Goal: Task Accomplishment & Management: Use online tool/utility

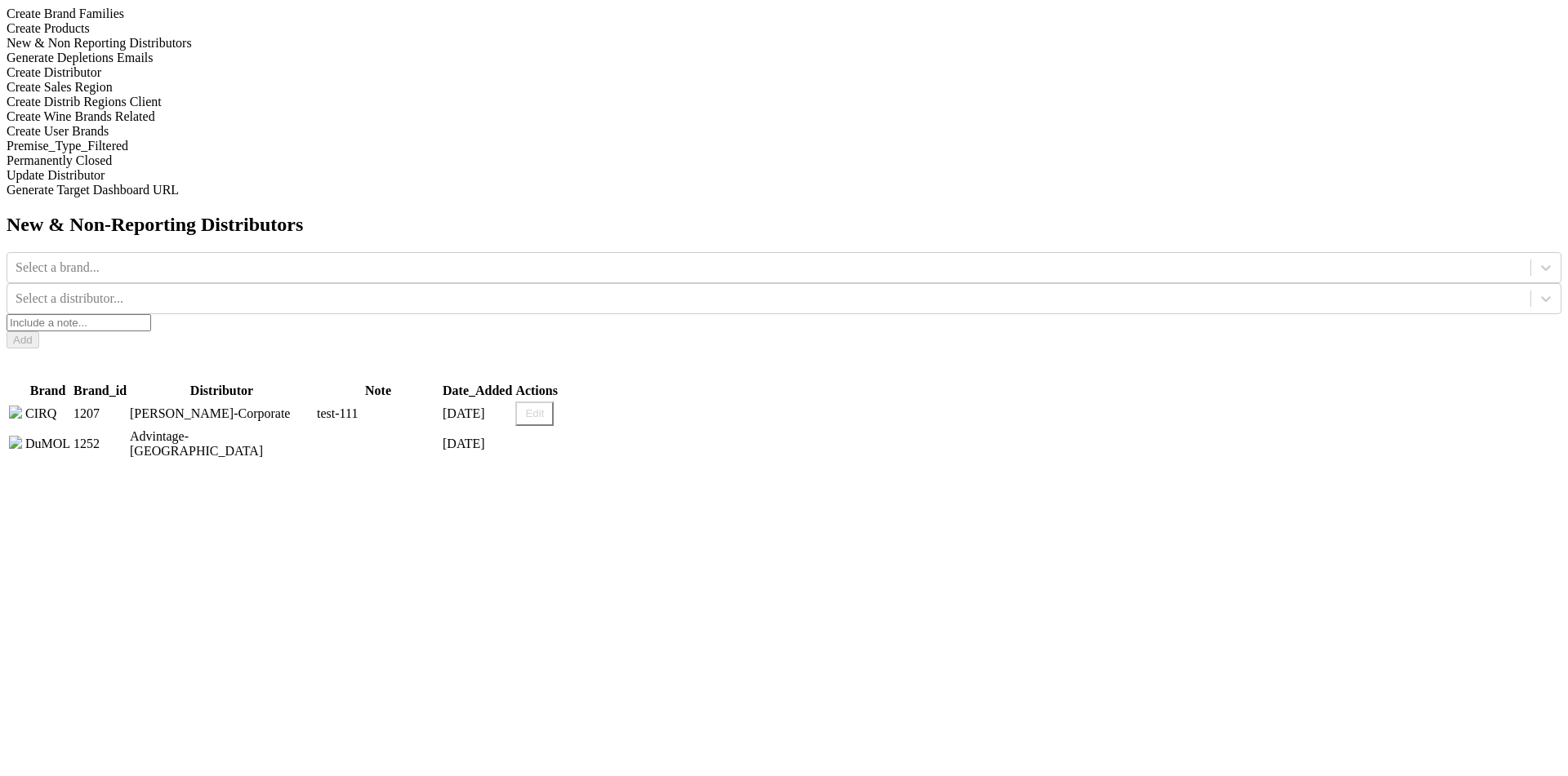
click at [151, 315] on input "text" at bounding box center [79, 323] width 145 height 17
click at [919, 303] on div "New & Non-Reporting Distributors Select a brand... Select a distributor... Add …" at bounding box center [784, 338] width 1555 height 247
click at [151, 315] on input "text" at bounding box center [79, 323] width 145 height 17
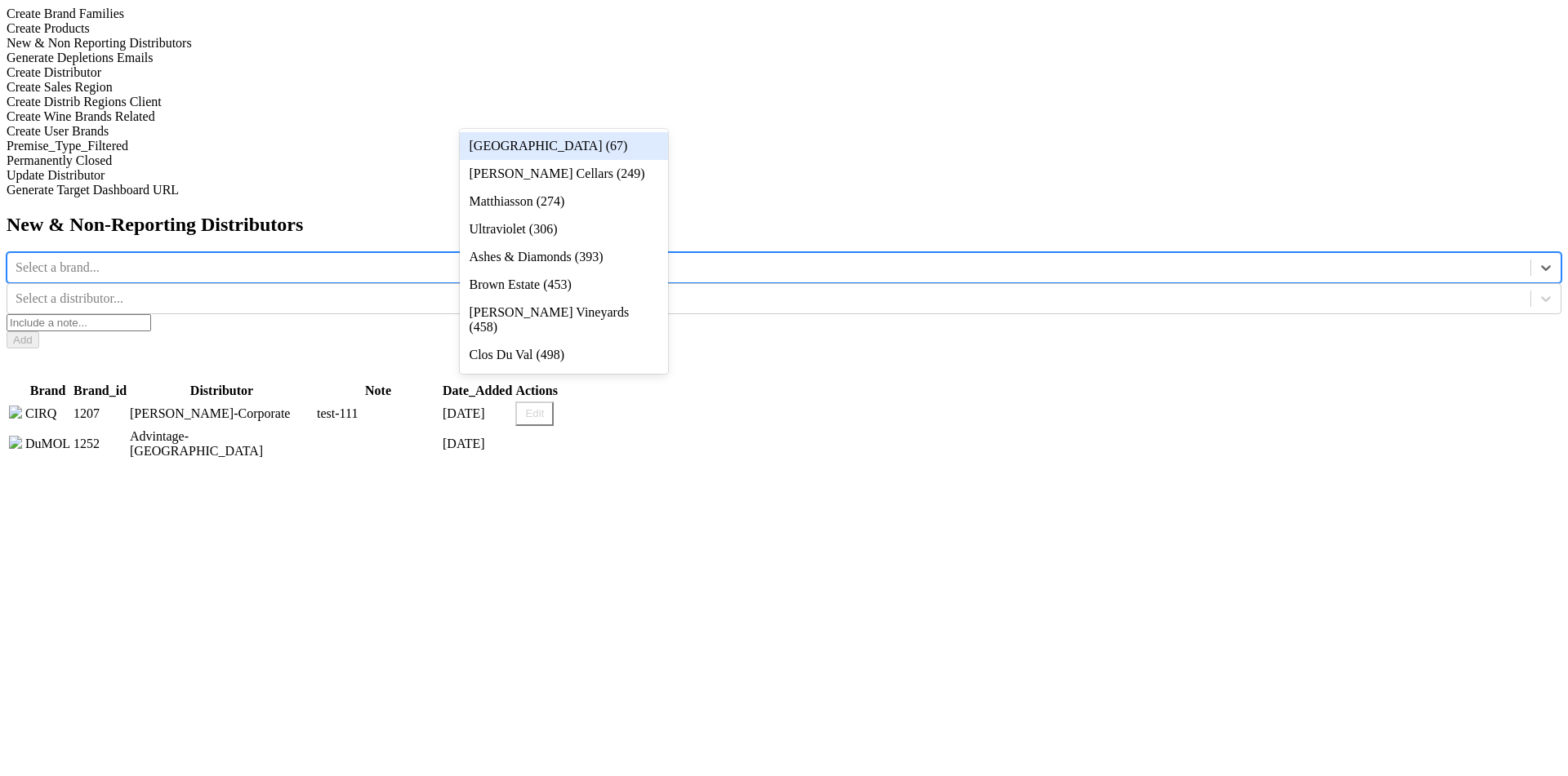
click at [617, 259] on div at bounding box center [769, 268] width 1507 height 18
click at [617, 144] on div "[GEOGRAPHIC_DATA] (67)" at bounding box center [563, 146] width 208 height 28
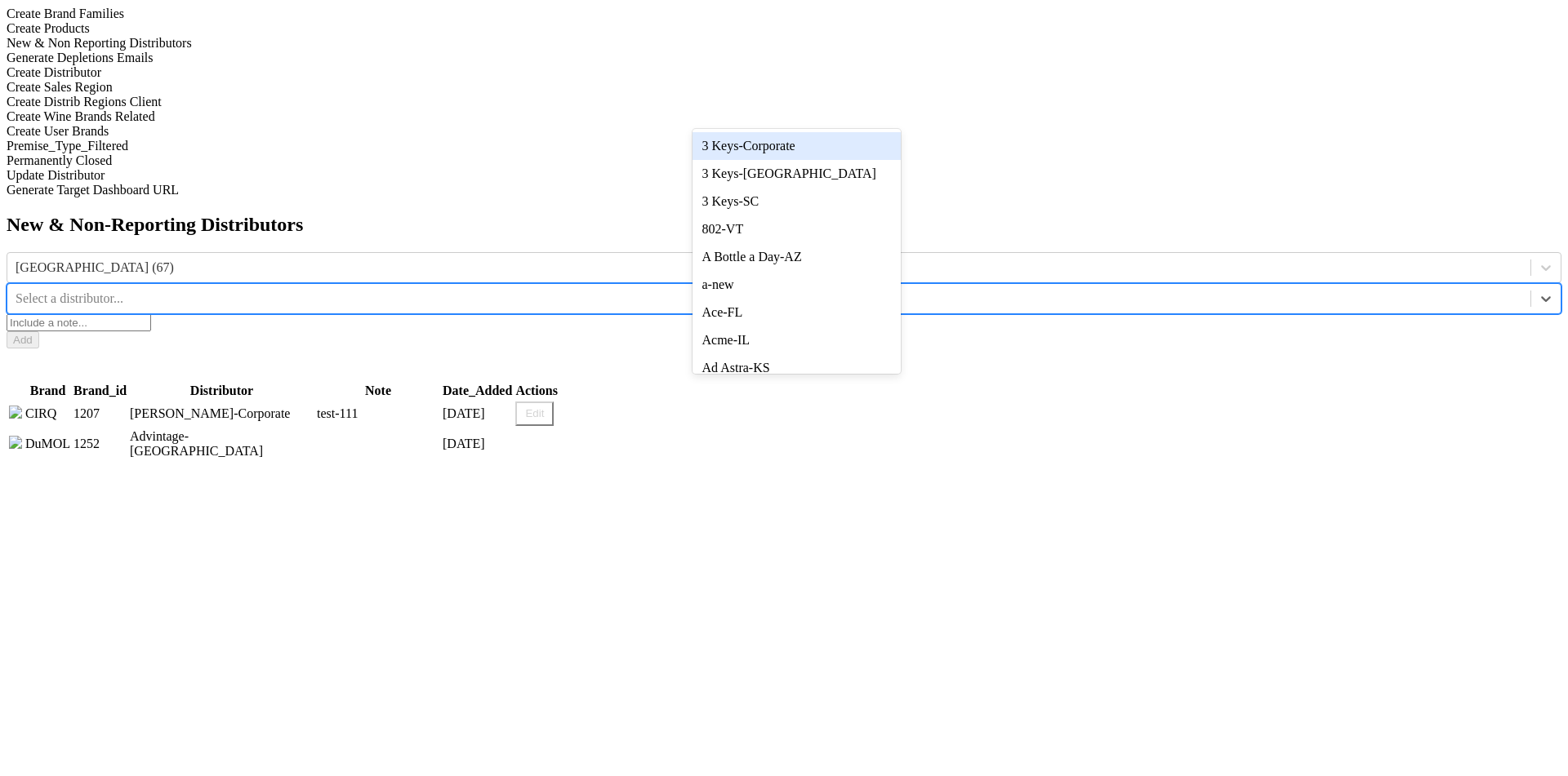
click at [735, 287] on div "Select a distributor..." at bounding box center [769, 299] width 1523 height 25
click at [735, 145] on div "3 Keys-Corporate" at bounding box center [796, 146] width 208 height 28
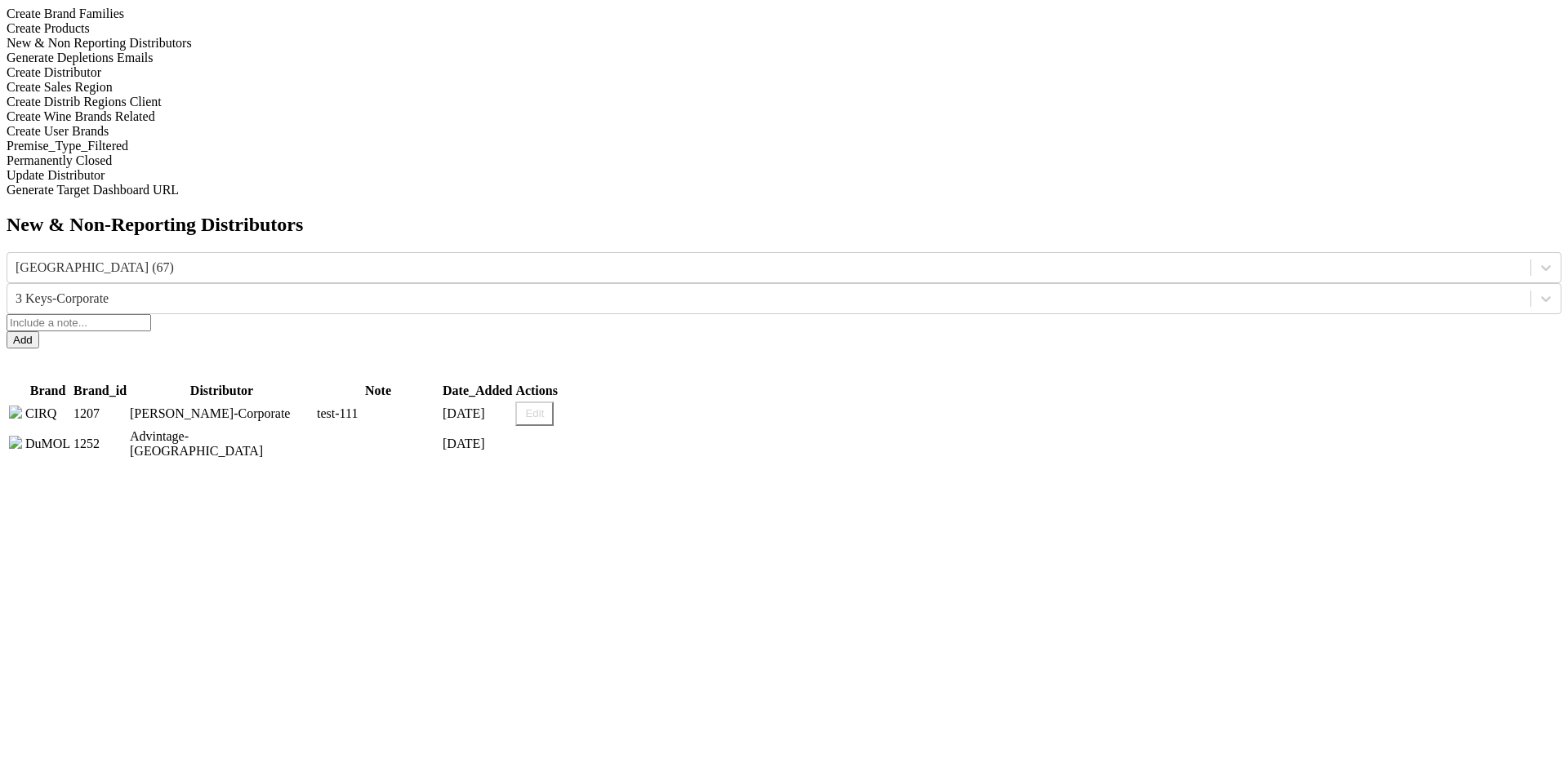
click at [554, 402] on button "Edit" at bounding box center [535, 414] width 38 height 25
click at [446, 402] on input "test-111" at bounding box center [381, 414] width 129 height 25
click at [621, 402] on button "Cancel" at bounding box center [594, 414] width 54 height 25
click at [554, 402] on button "Edit" at bounding box center [535, 414] width 38 height 25
click at [621, 402] on button "Cancel" at bounding box center [594, 414] width 54 height 25
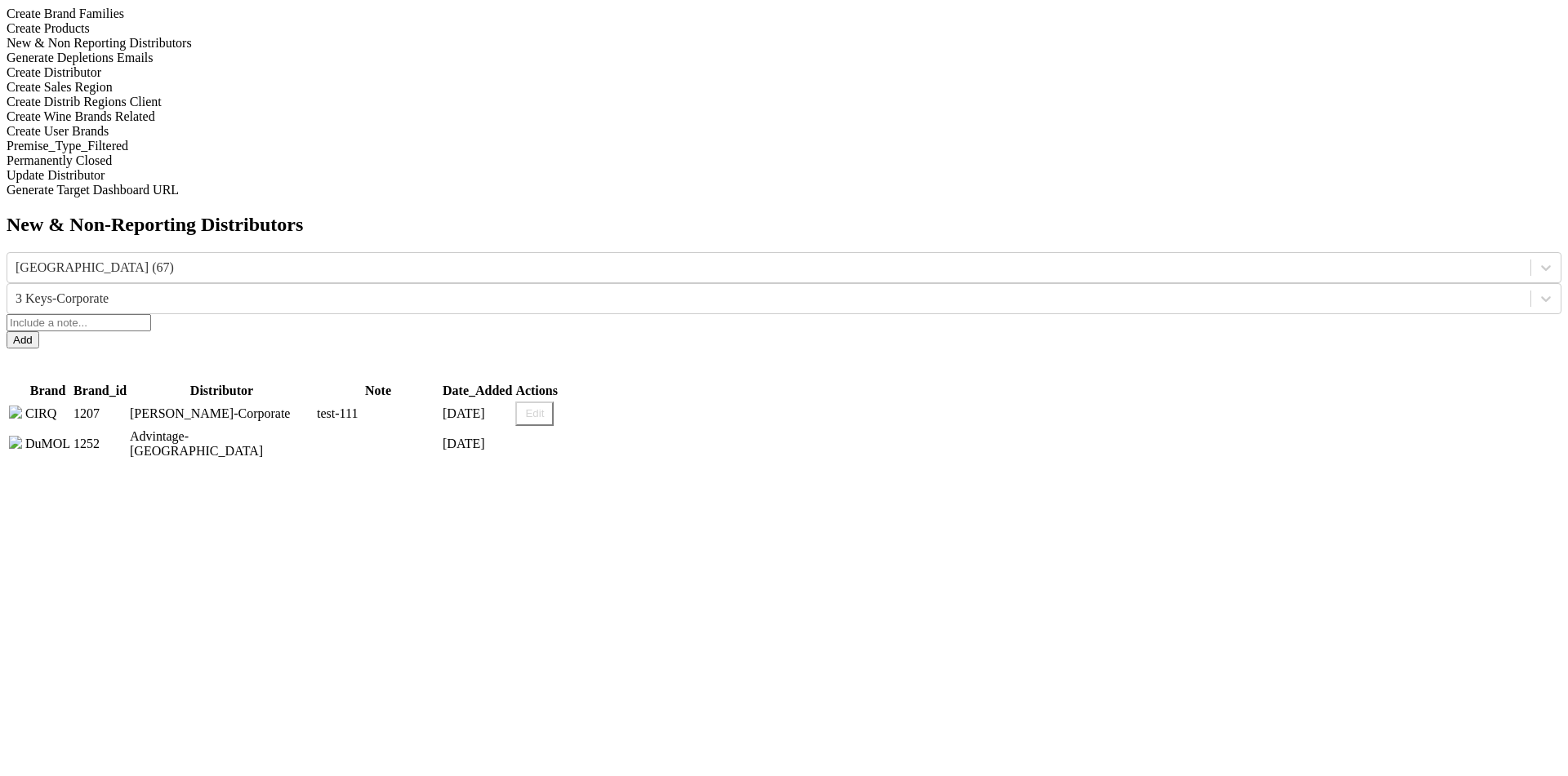
click at [554, 402] on button "Edit" at bounding box center [535, 414] width 38 height 25
